Goal: Navigation & Orientation: Find specific page/section

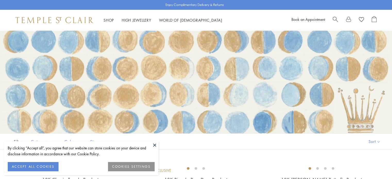
click at [153, 145] on button at bounding box center [155, 145] width 8 height 8
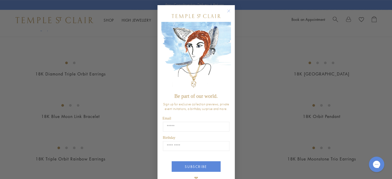
scroll to position [412, 0]
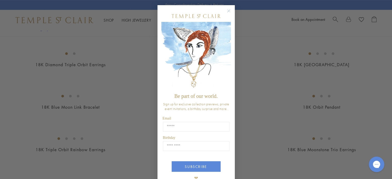
click at [227, 10] on icon "Close dialog" at bounding box center [228, 11] width 3 height 3
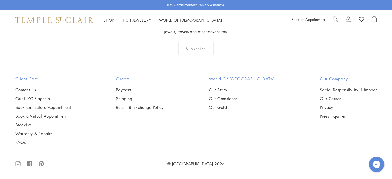
scroll to position [1958, 0]
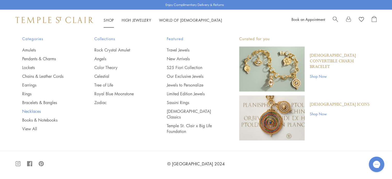
click at [33, 111] on link "Necklaces" at bounding box center [48, 111] width 52 height 6
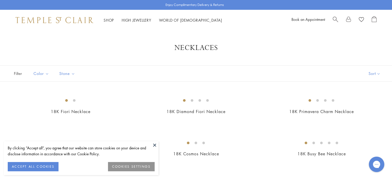
click at [154, 145] on button at bounding box center [155, 145] width 8 height 8
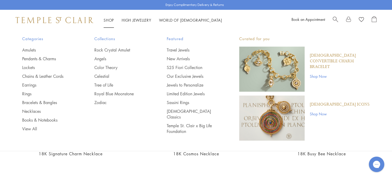
click at [106, 19] on link "Shop Shop" at bounding box center [109, 20] width 10 height 5
click at [122, 93] on link "Royal Blue Moonstone" at bounding box center [120, 94] width 52 height 6
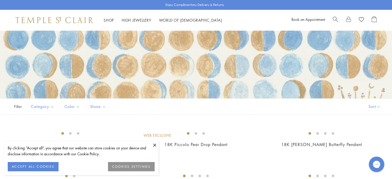
scroll to position [52, 0]
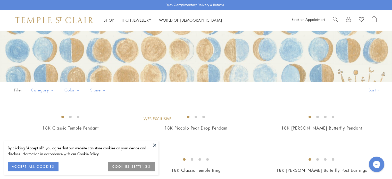
click at [153, 144] on button at bounding box center [155, 145] width 8 height 8
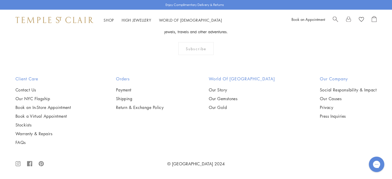
scroll to position [2473, 0]
